Goal: Task Accomplishment & Management: Manage account settings

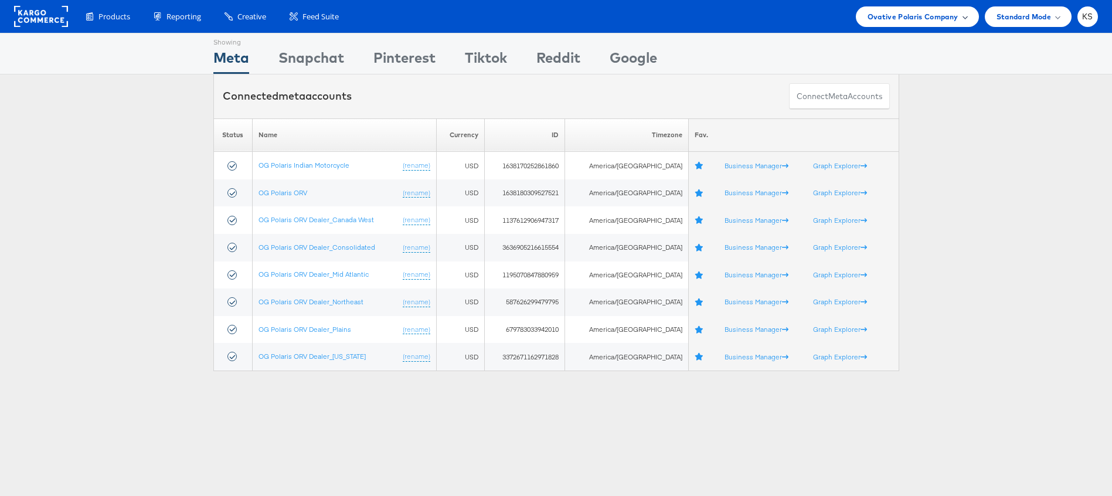
click at [924, 19] on span "Ovative Polaris Company" at bounding box center [912, 17] width 91 height 12
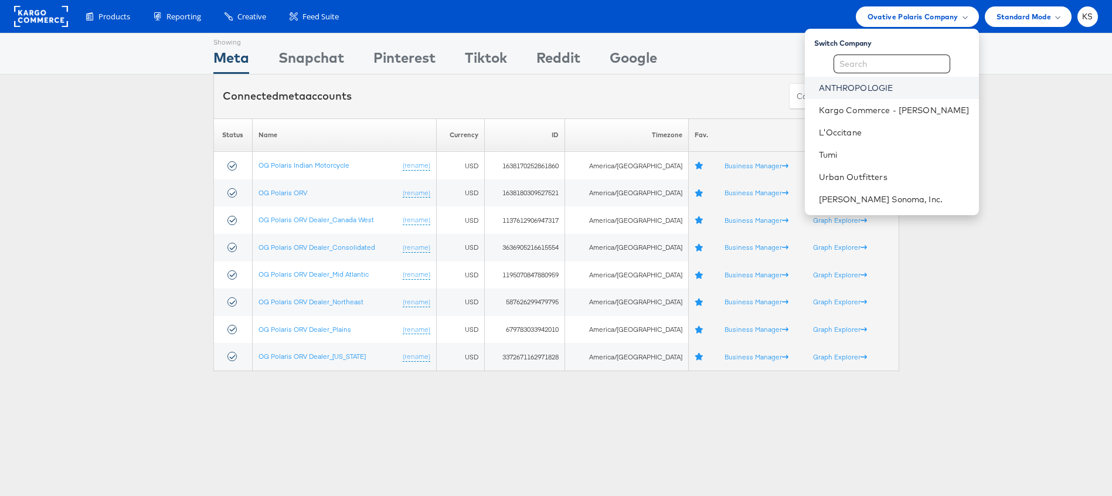
click at [863, 93] on link "ANTHROPOLOGIE" at bounding box center [894, 88] width 151 height 12
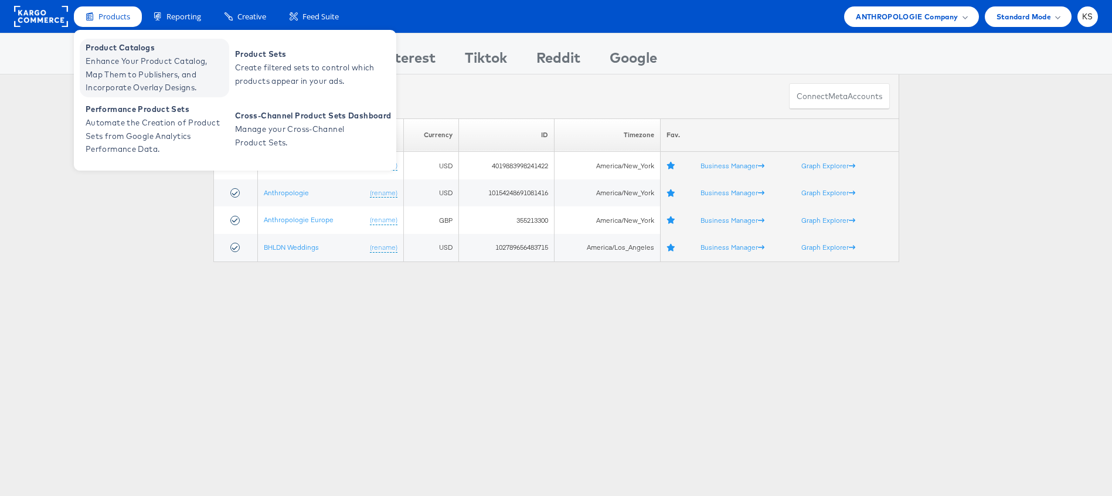
click at [117, 49] on span "Product Catalogs" at bounding box center [156, 47] width 141 height 13
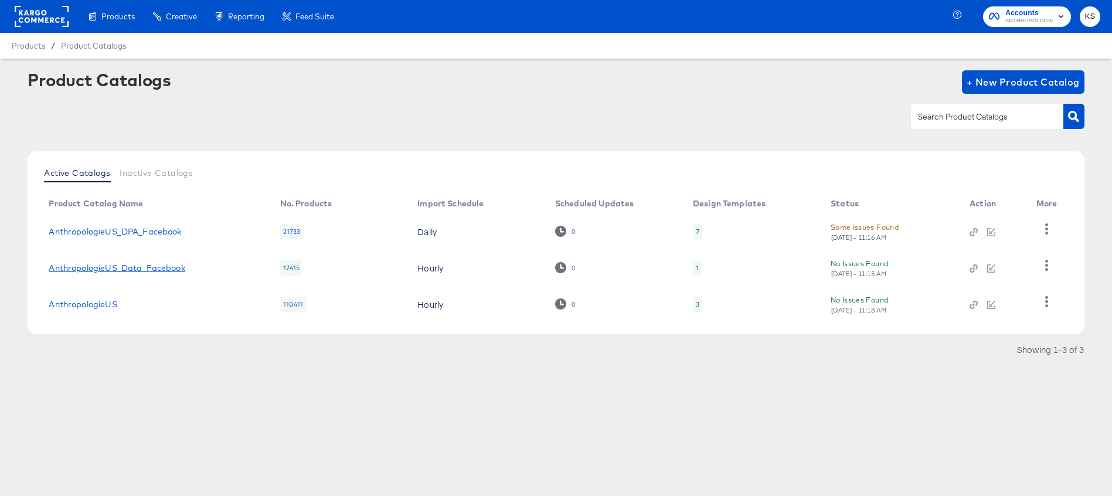
click at [160, 267] on link "AnthropologieUS_Data_Facebook" at bounding box center [117, 267] width 136 height 9
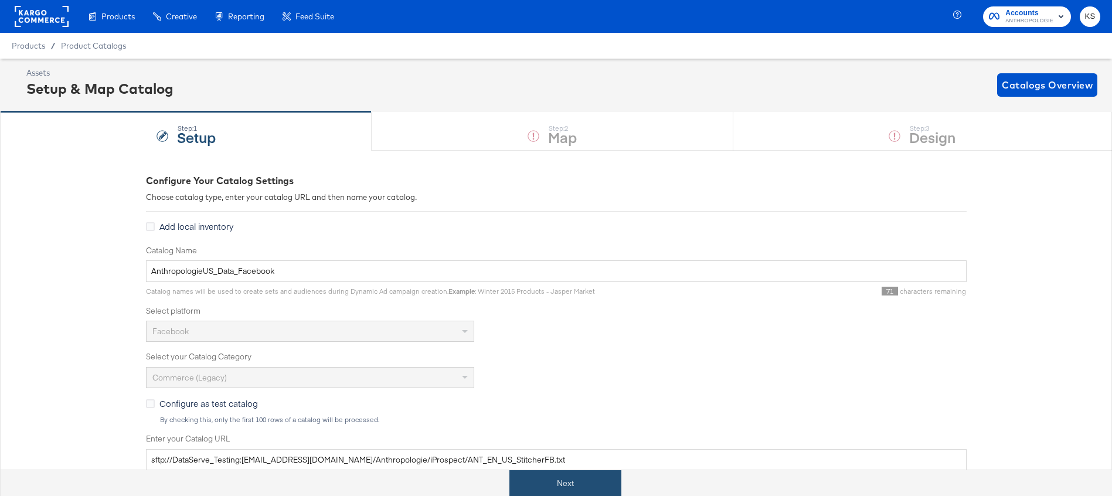
click at [522, 472] on button "Next" at bounding box center [565, 483] width 112 height 26
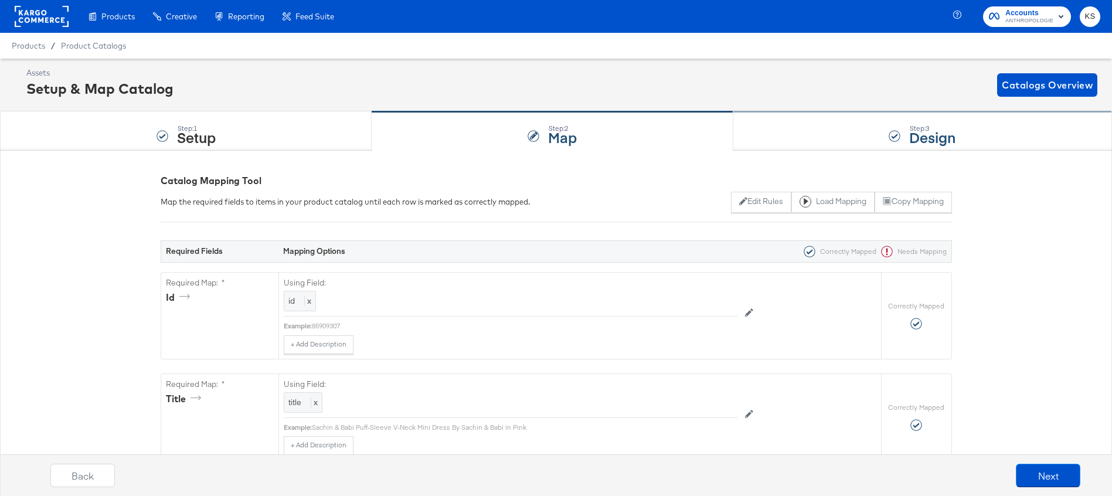
click at [832, 141] on div "Step: 3 Design" at bounding box center [922, 131] width 379 height 39
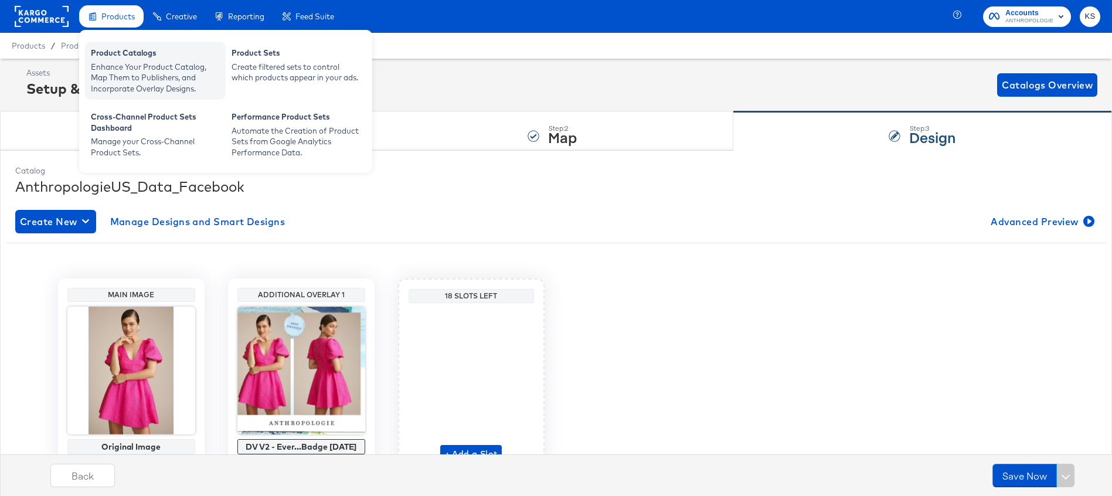
click at [125, 59] on div "Product Catalogs" at bounding box center [155, 54] width 129 height 14
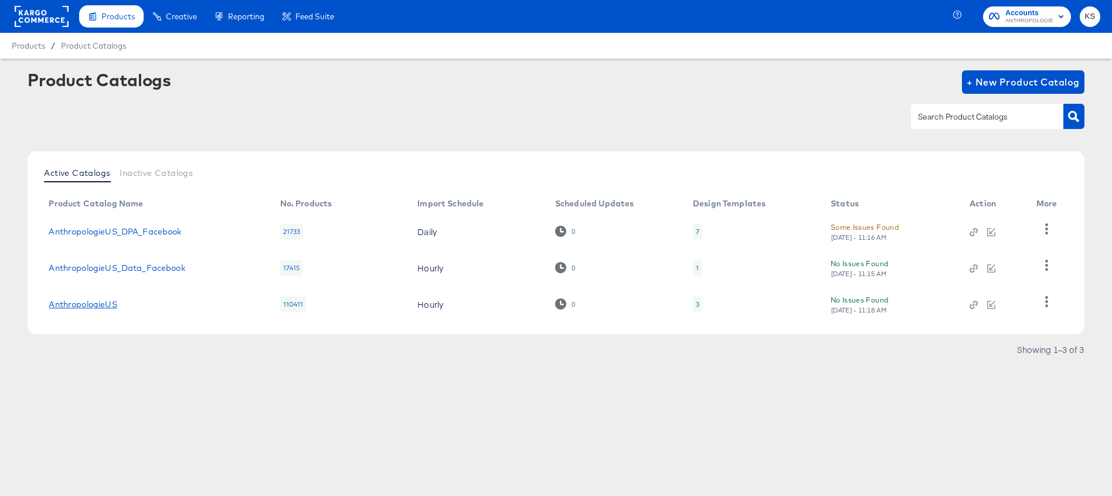
click at [91, 302] on link "AnthropologieUS" at bounding box center [83, 303] width 68 height 9
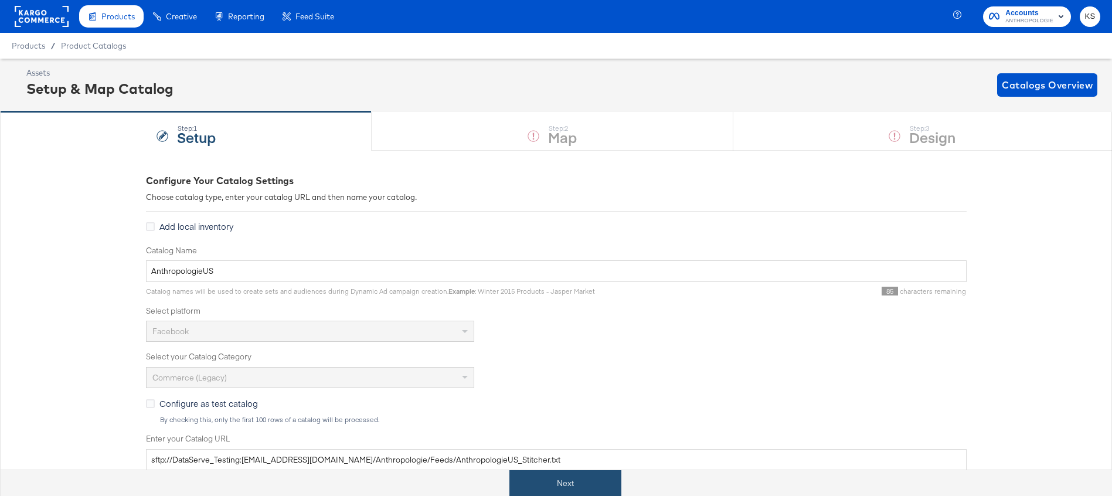
click at [551, 491] on button "Next" at bounding box center [565, 483] width 112 height 26
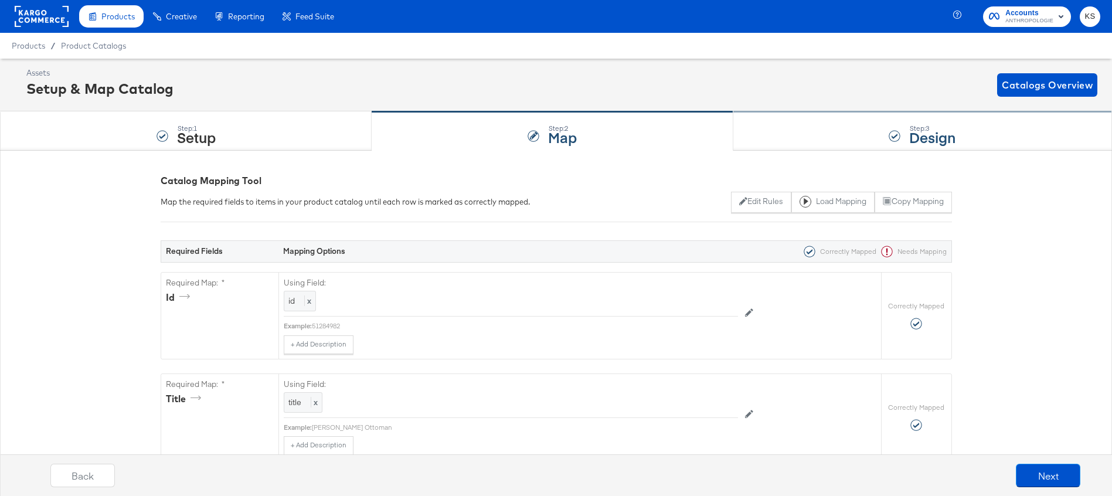
click at [856, 135] on div "Step: 3 Design" at bounding box center [922, 131] width 379 height 39
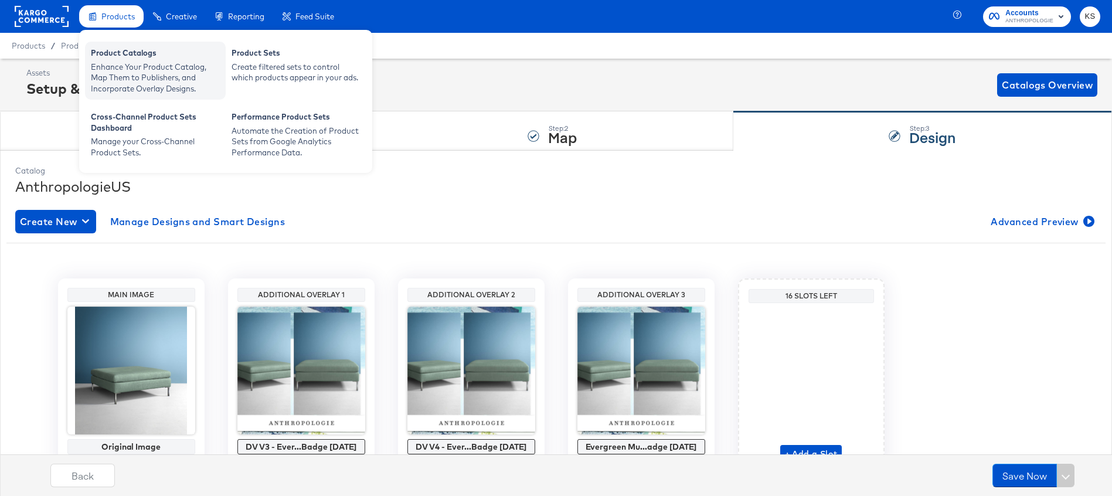
click at [120, 74] on div "Enhance Your Product Catalog, Map Them to Publishers, and Incorporate Overlay D…" at bounding box center [155, 78] width 129 height 33
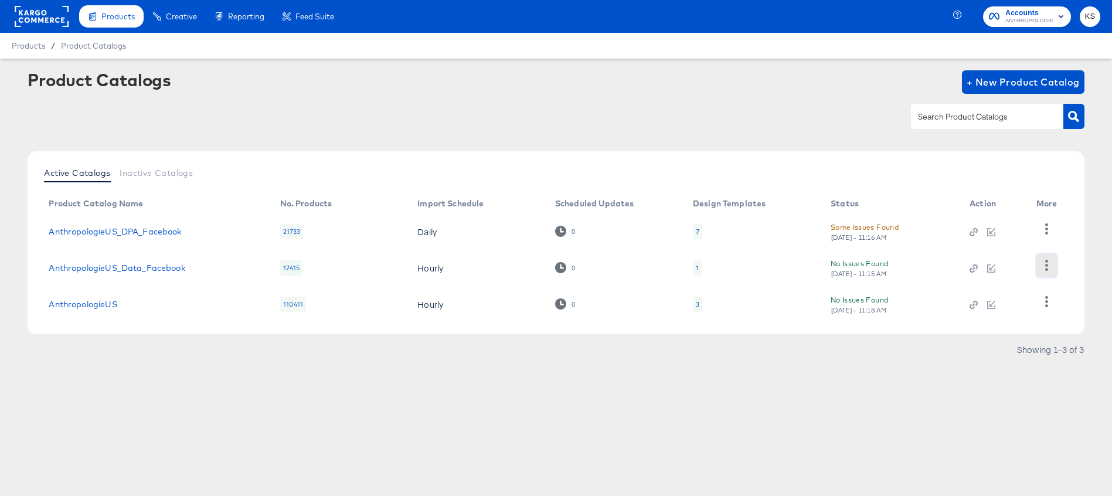
click at [1051, 263] on icon "button" at bounding box center [1046, 265] width 11 height 11
click at [899, 389] on article "Product Catalogs + New Product Catalog Active Catalogs Inactive Catalogs Produc…" at bounding box center [556, 229] width 1112 height 341
click at [1040, 19] on span "ANTHROPOLOGIE" at bounding box center [1029, 20] width 48 height 9
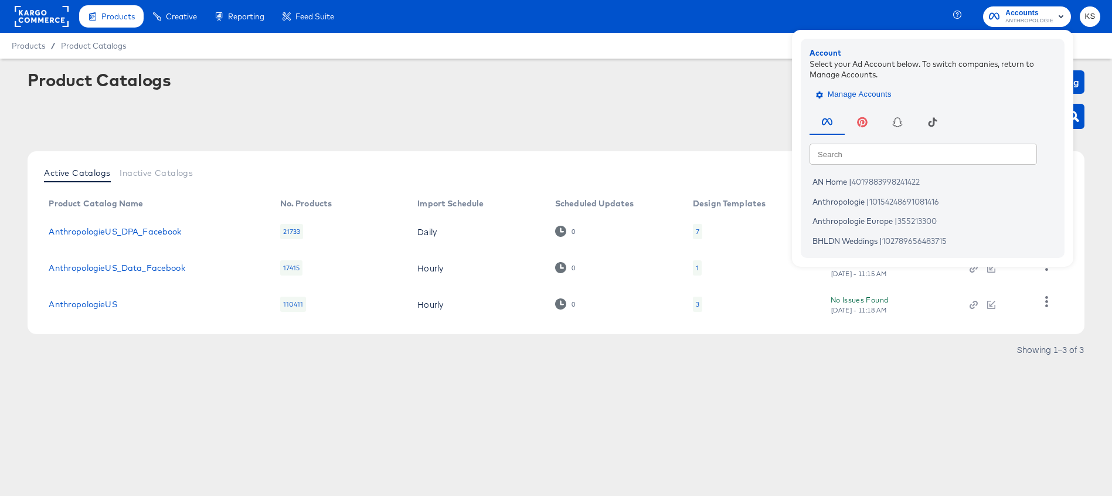
click at [860, 94] on span "Manage Accounts" at bounding box center [854, 94] width 73 height 13
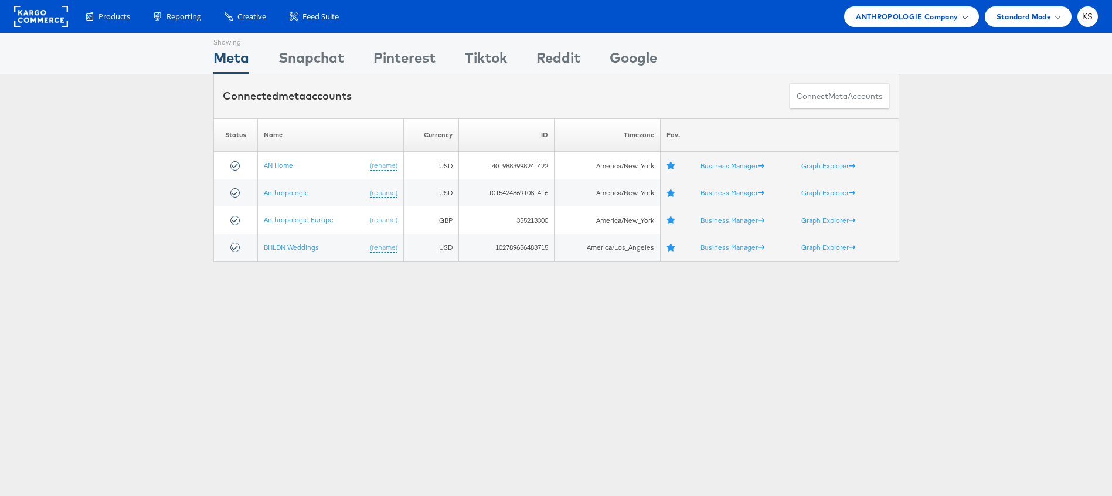
click at [911, 12] on span "ANTHROPOLOGIE Company" at bounding box center [907, 17] width 102 height 12
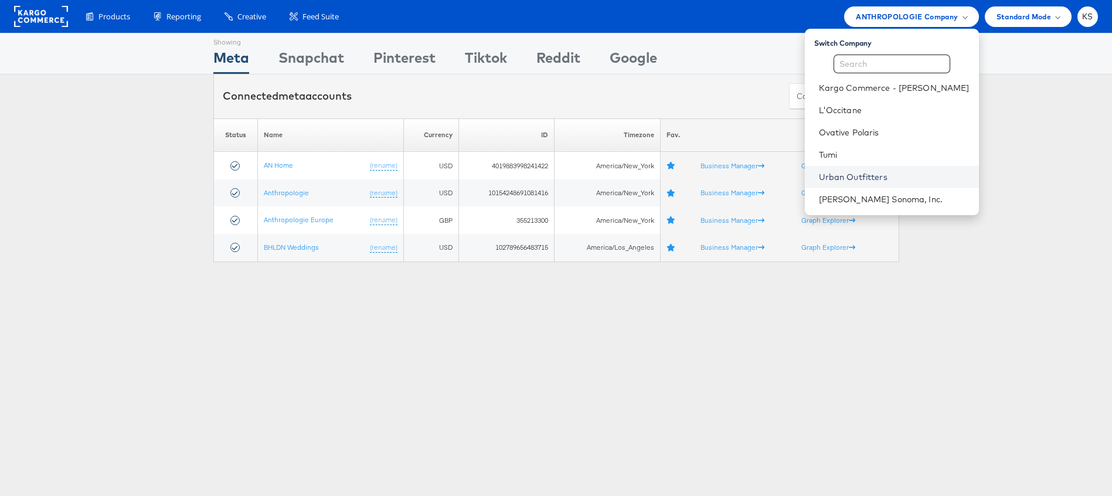
click at [866, 173] on link "Urban Outfitters" at bounding box center [894, 177] width 151 height 12
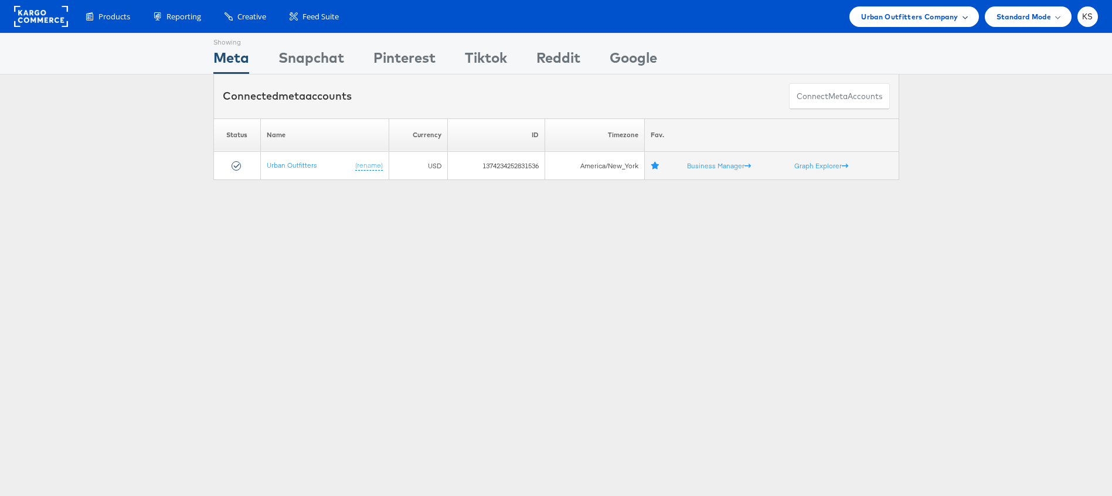
click at [912, 22] on span "Urban Outfitters Company" at bounding box center [909, 17] width 97 height 12
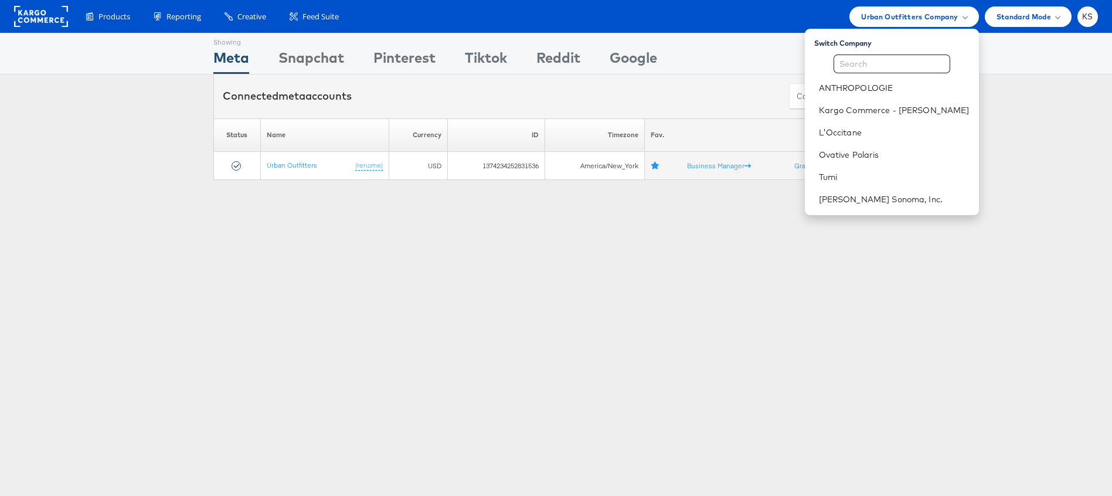
click at [382, 184] on div "Showing Meta Showing Snapchat Showing Pinterest Showing Tiktok Showing Reddit S…" at bounding box center [556, 112] width 1112 height 158
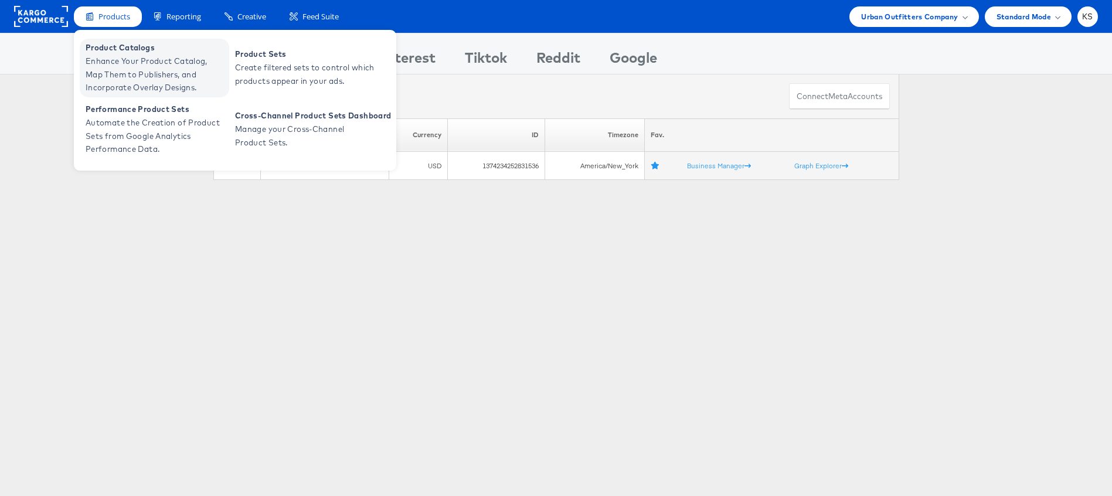
click at [108, 57] on span "Enhance Your Product Catalog, Map Them to Publishers, and Incorporate Overlay D…" at bounding box center [156, 75] width 141 height 40
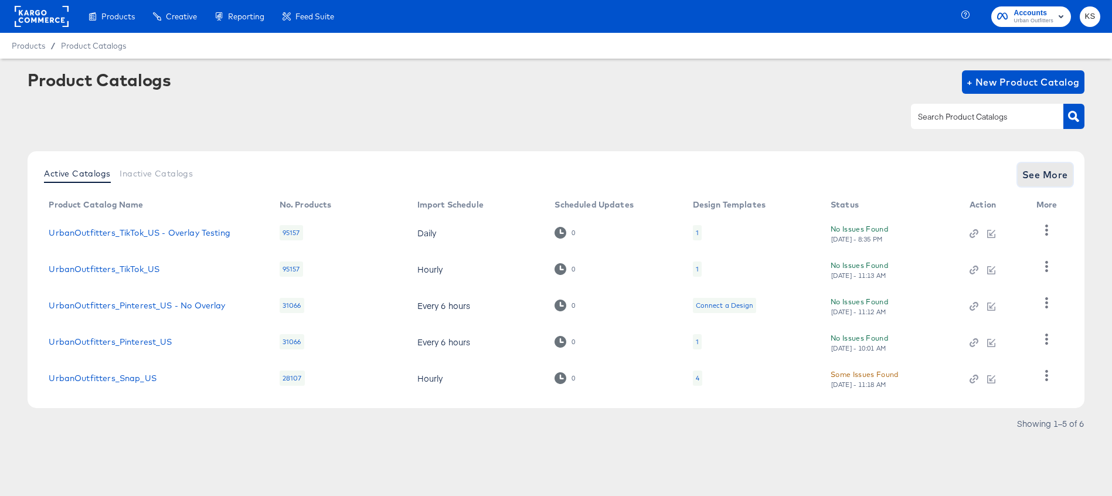
click at [1041, 178] on span "See More" at bounding box center [1045, 174] width 46 height 16
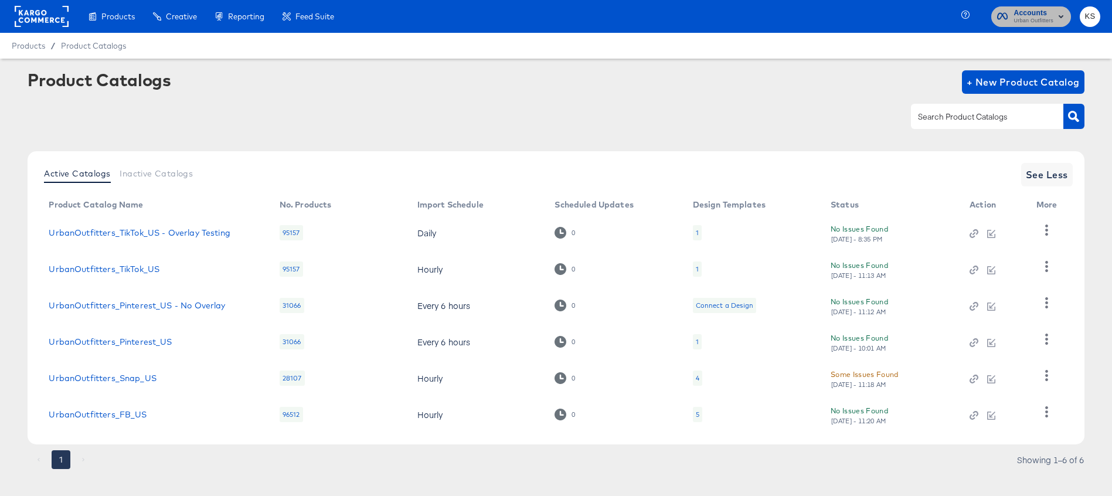
click at [1025, 15] on span "Accounts" at bounding box center [1033, 13] width 40 height 12
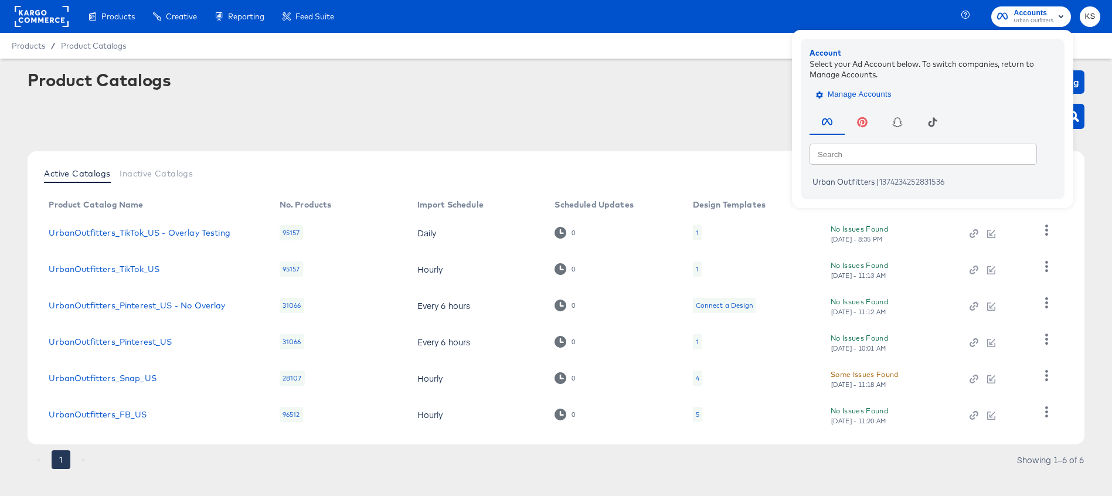
click at [858, 100] on span "Manage Accounts" at bounding box center [854, 94] width 73 height 13
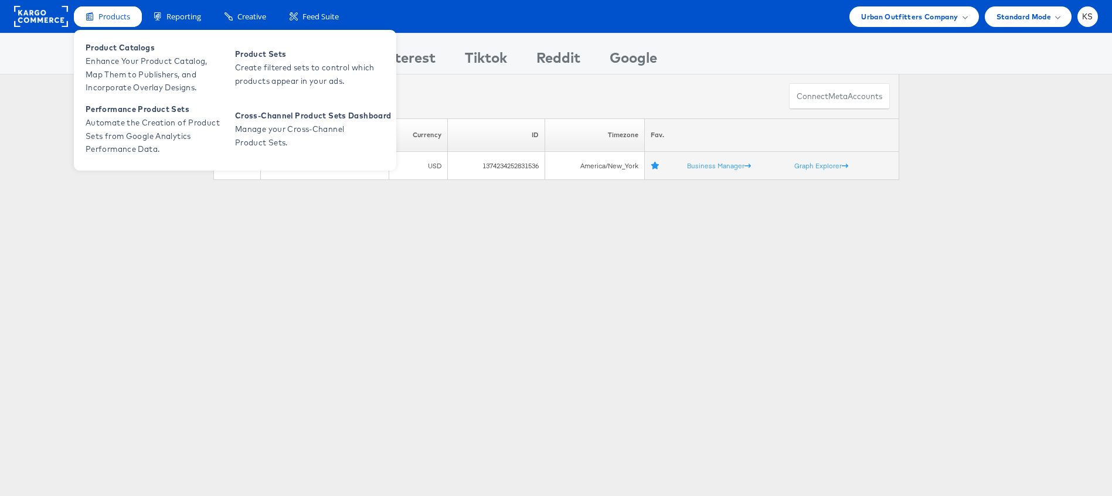
click at [103, 15] on span "Products" at bounding box center [114, 16] width 32 height 11
click at [106, 58] on span "Enhance Your Product Catalog, Map Them to Publishers, and Incorporate Overlay D…" at bounding box center [156, 75] width 141 height 40
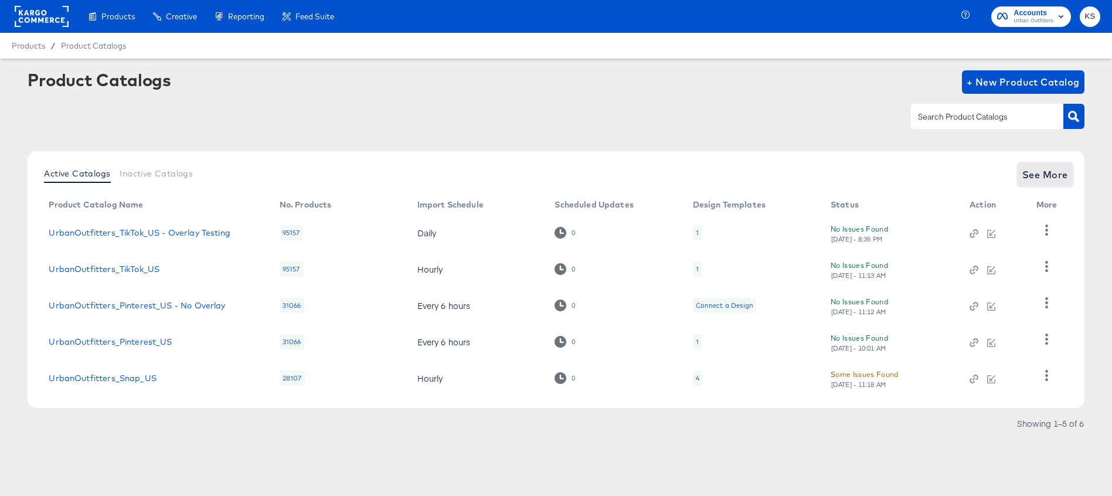
click at [1042, 175] on span "See More" at bounding box center [1045, 174] width 46 height 16
